Goal: Check status: Check status

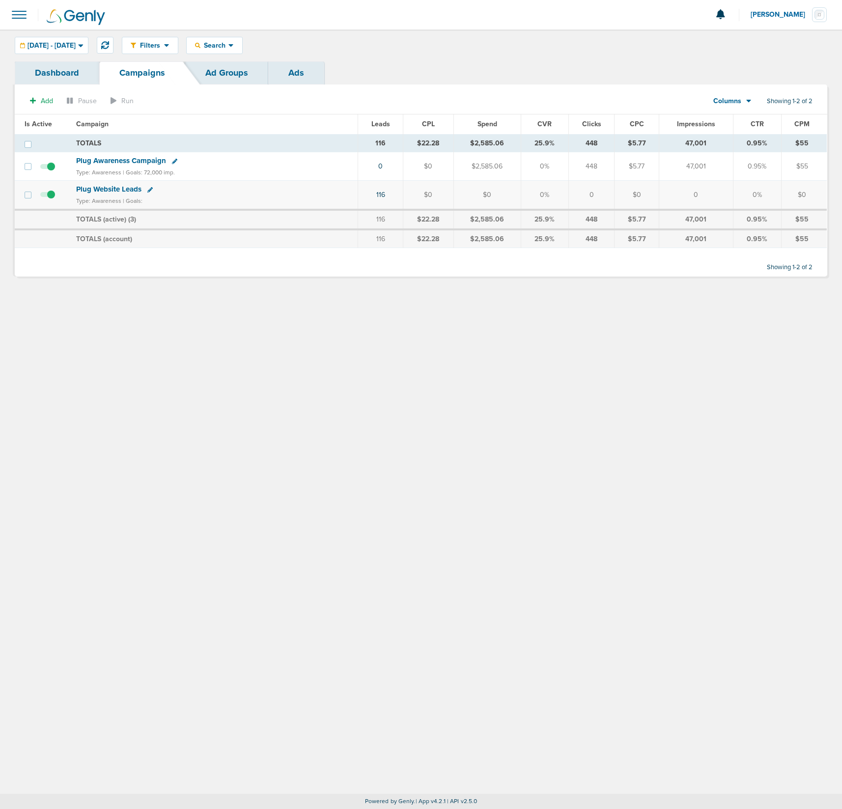
drag, startPoint x: 304, startPoint y: 425, endPoint x: 162, endPoint y: 383, distance: 148.5
click at [304, 425] on div "Filters Active Only Settings Status Active Inactive Objectives MQL SQL Traffic …" at bounding box center [421, 411] width 842 height 765
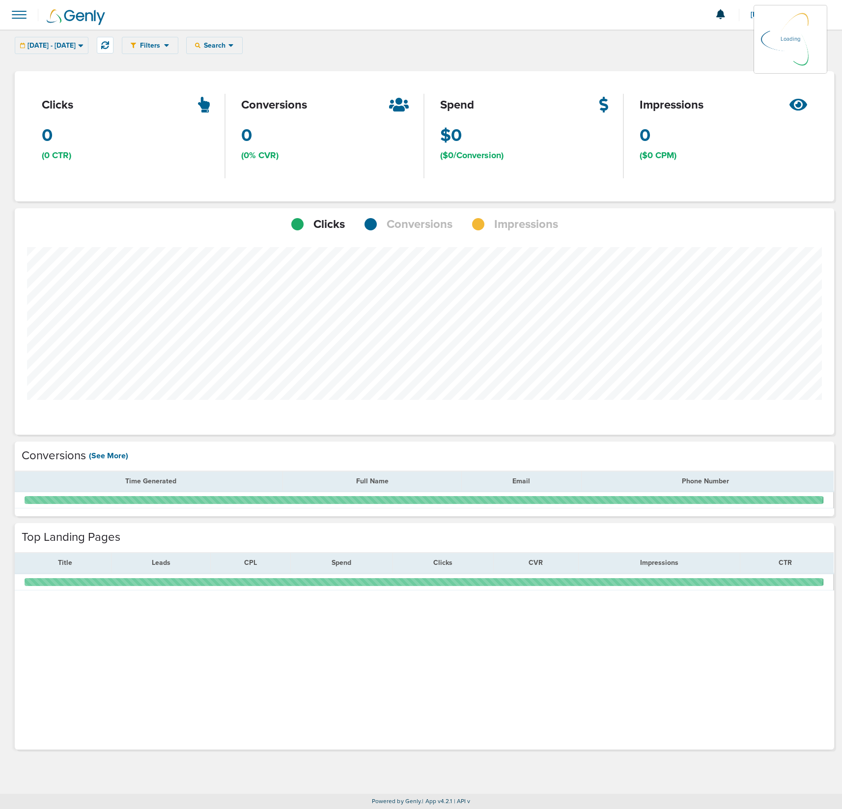
scroll to position [693, 813]
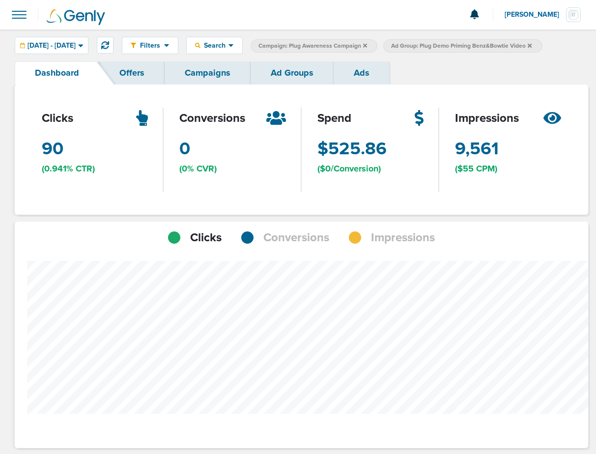
scroll to position [490720, 490918]
